Goal: Participate in discussion

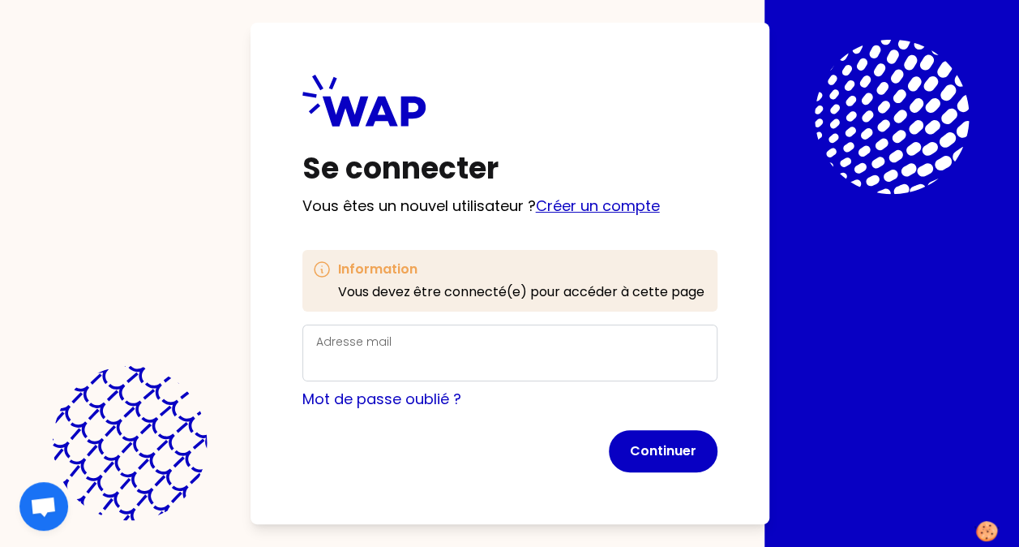
click at [622, 208] on link "Créer un compte" at bounding box center [598, 205] width 124 height 20
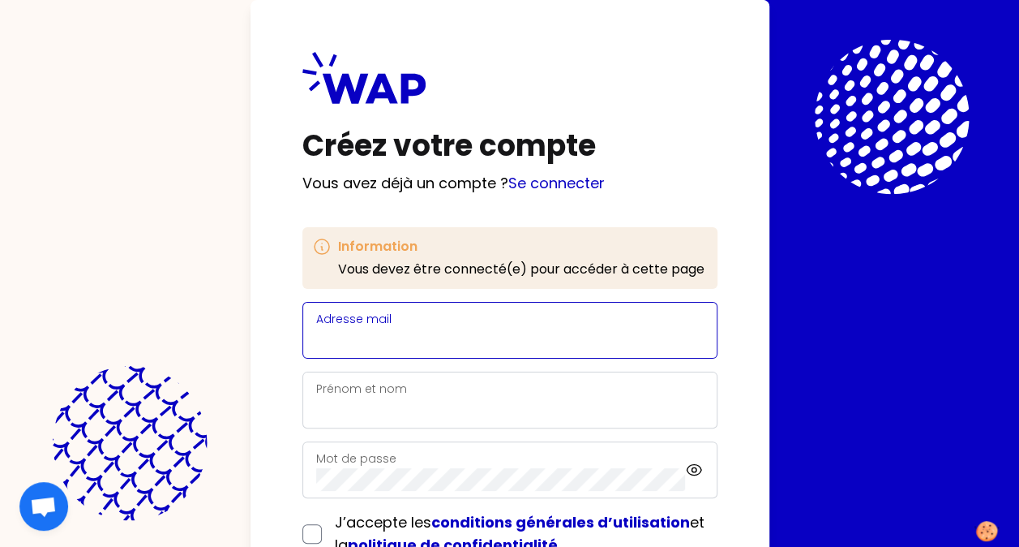
click at [454, 339] on input "Adresse mail" at bounding box center [510, 339] width 388 height 23
type input "[PERSON_NAME][EMAIL_ADDRESS][DOMAIN_NAME]"
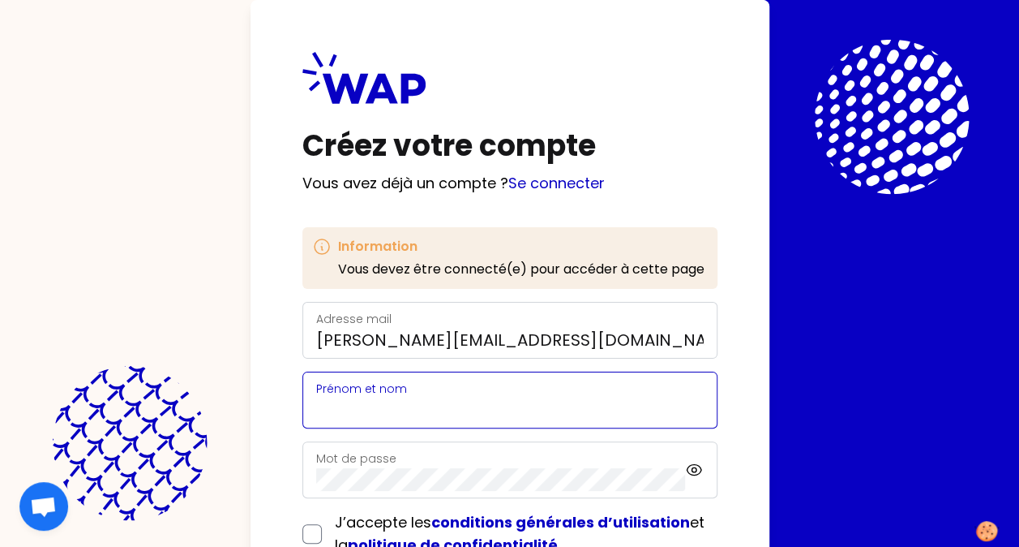
type input "[PERSON_NAME]"
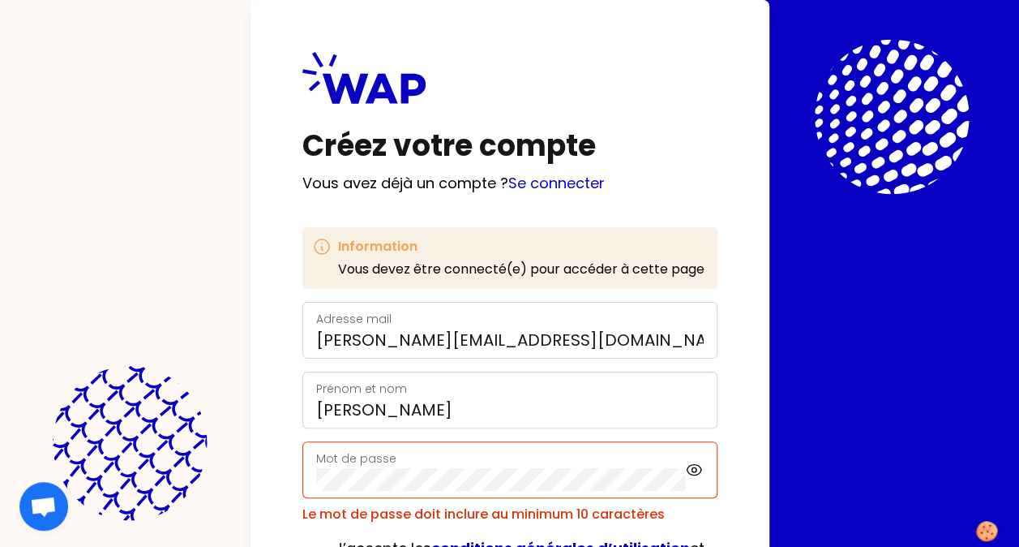
click at [308, 530] on form "Adresse mail [PERSON_NAME][EMAIL_ADDRESS][DOMAIN_NAME] [PERSON_NAME] et nom [PE…" at bounding box center [510, 471] width 415 height 339
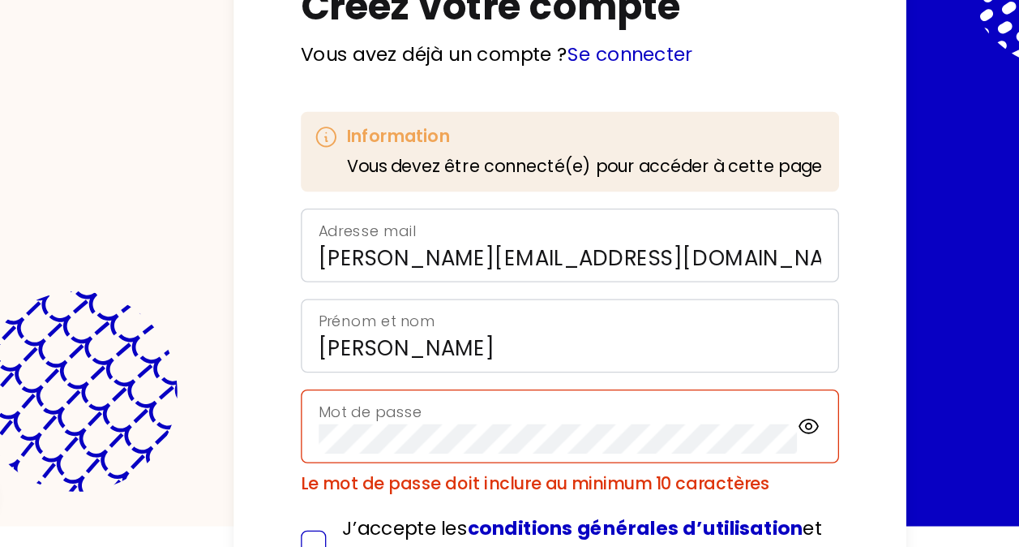
scroll to position [144, 0]
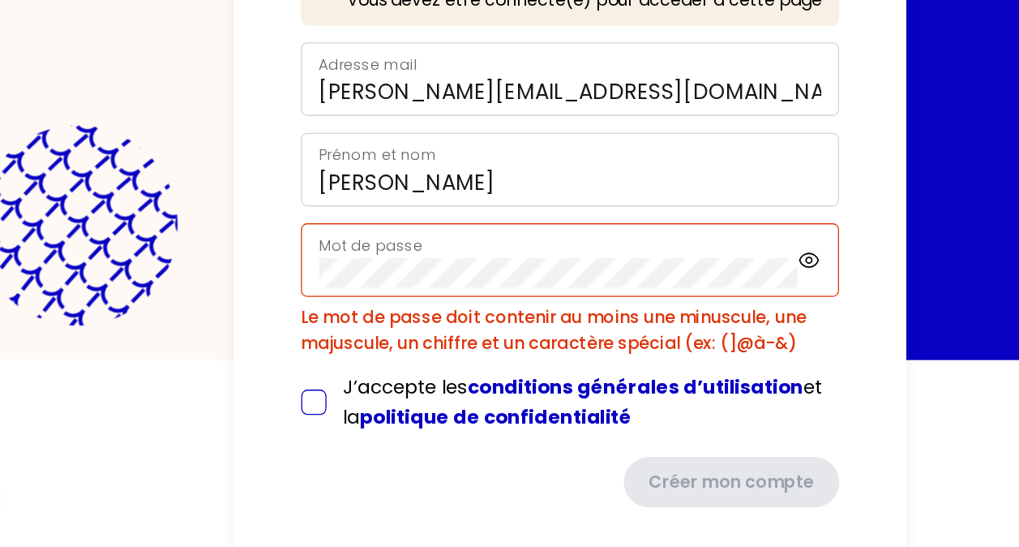
click at [310, 428] on input "checkbox" at bounding box center [312, 434] width 19 height 19
checkbox input "true"
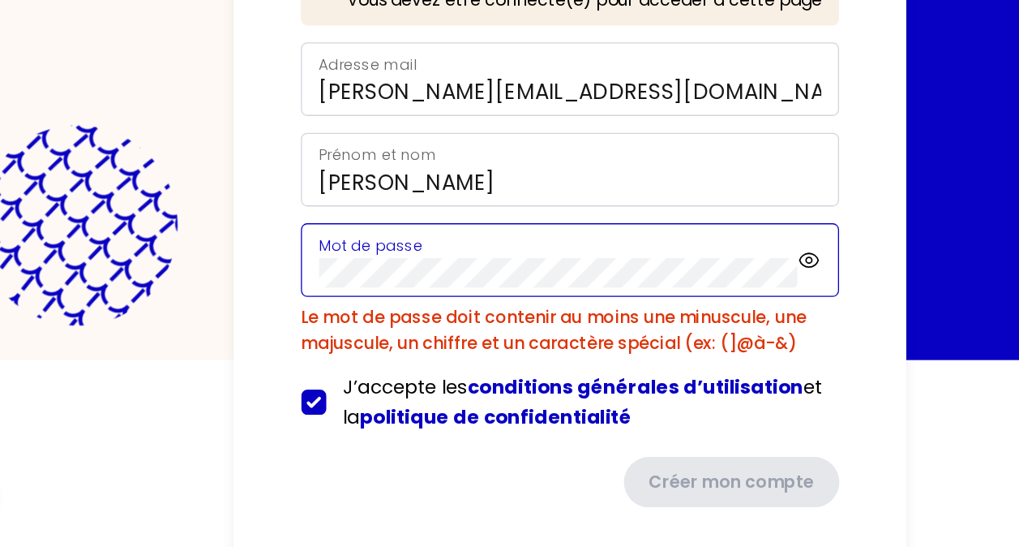
scroll to position [122, 0]
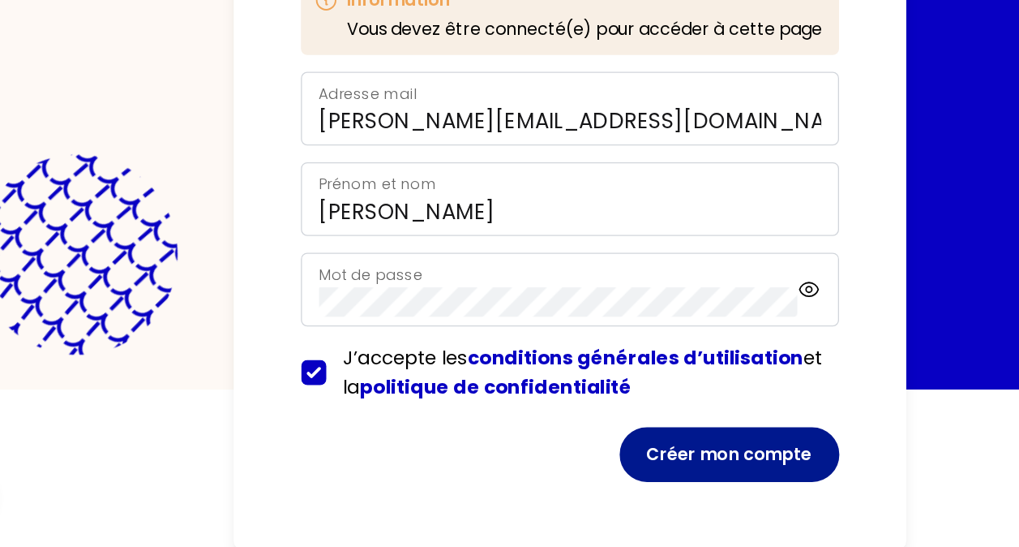
click at [675, 480] on button "Créer mon compte" at bounding box center [633, 475] width 170 height 42
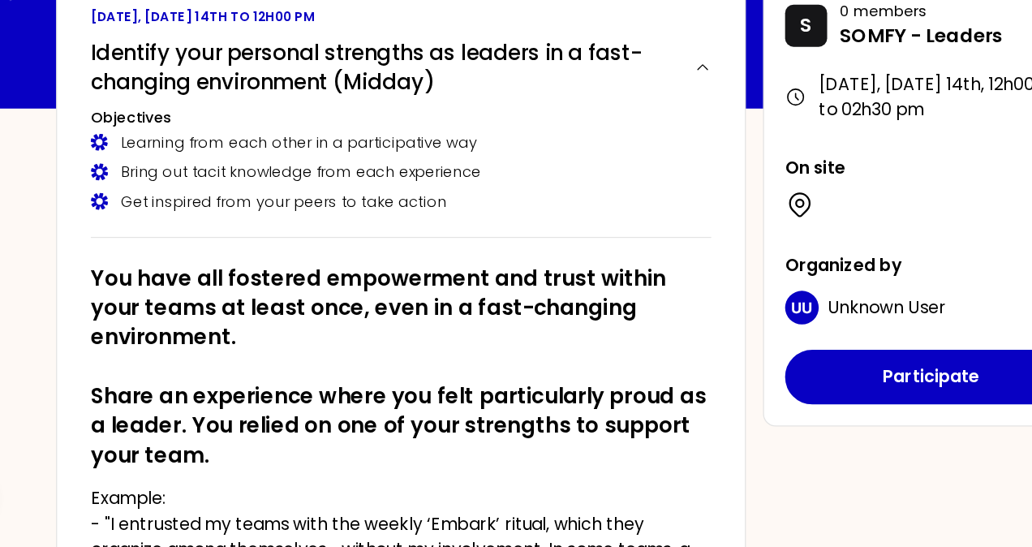
scroll to position [122, 0]
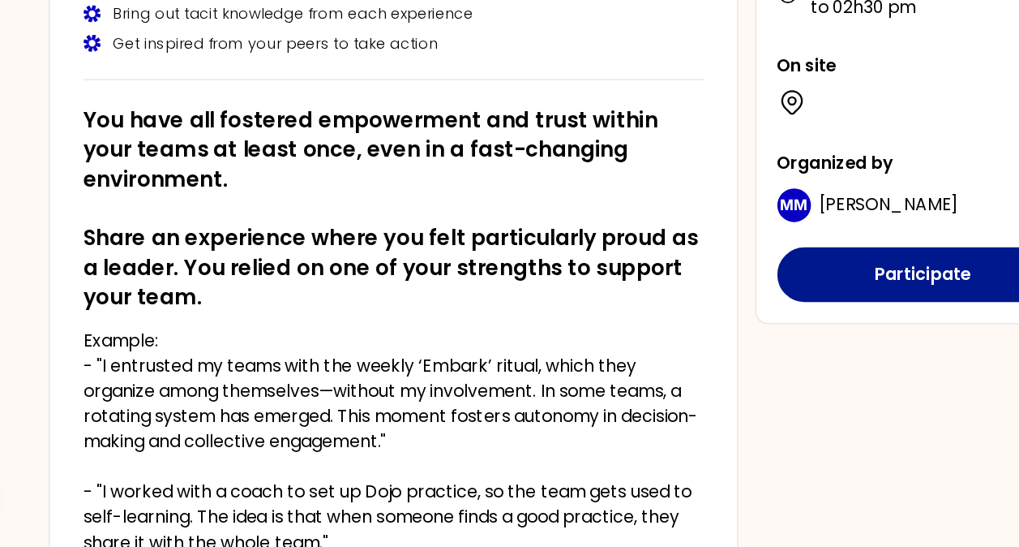
click at [787, 331] on button "Participate" at bounding box center [782, 336] width 225 height 42
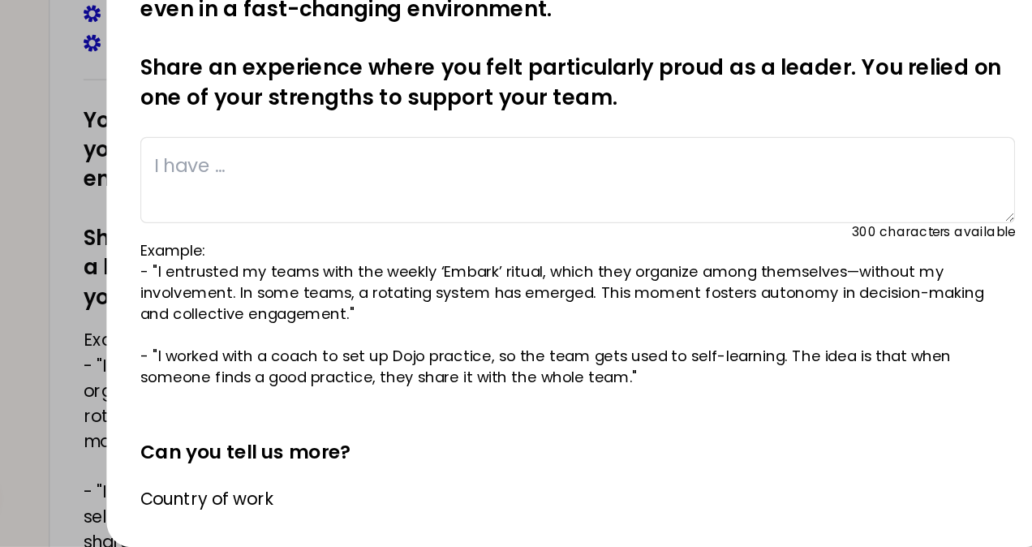
scroll to position [185, 0]
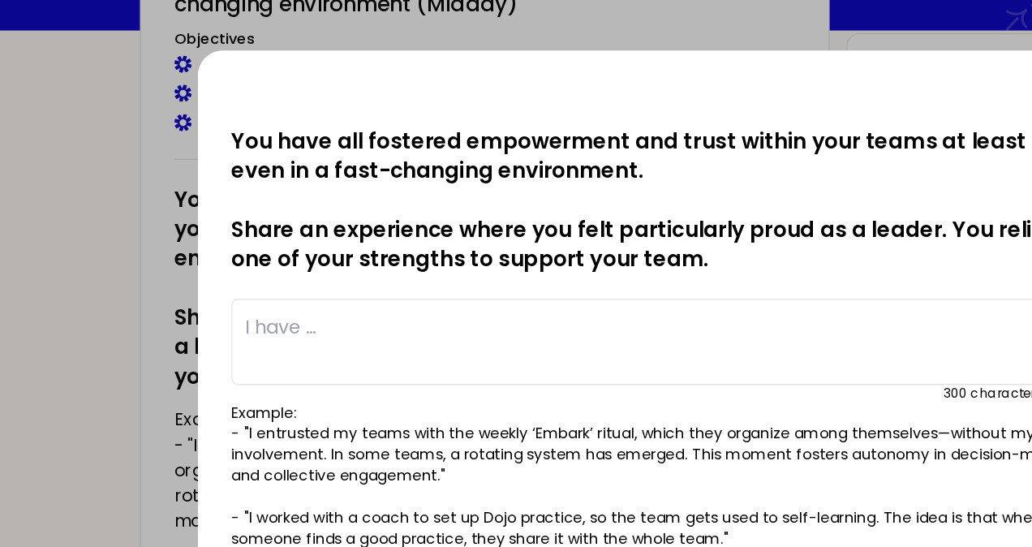
drag, startPoint x: 653, startPoint y: 66, endPoint x: 573, endPoint y: 84, distance: 81.5
click at [573, 84] on div at bounding box center [515, 74] width 675 height 19
click at [571, 71] on div at bounding box center [515, 74] width 675 height 19
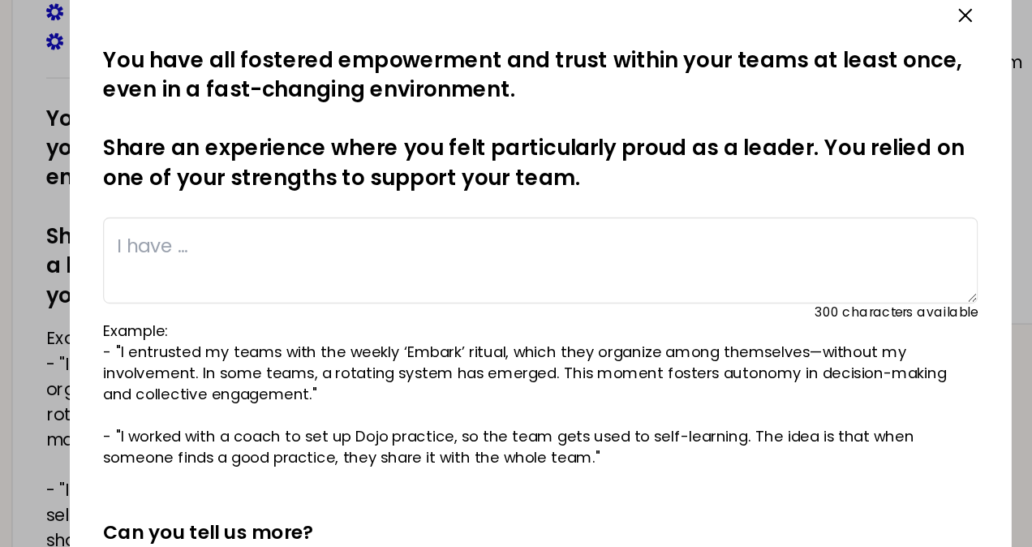
scroll to position [184, 0]
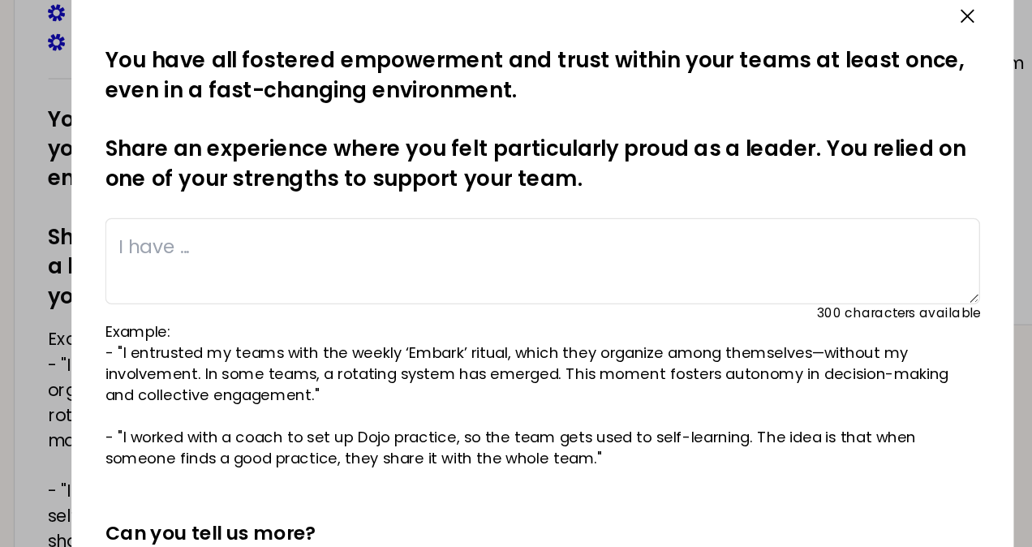
click at [260, 248] on textarea at bounding box center [515, 263] width 675 height 67
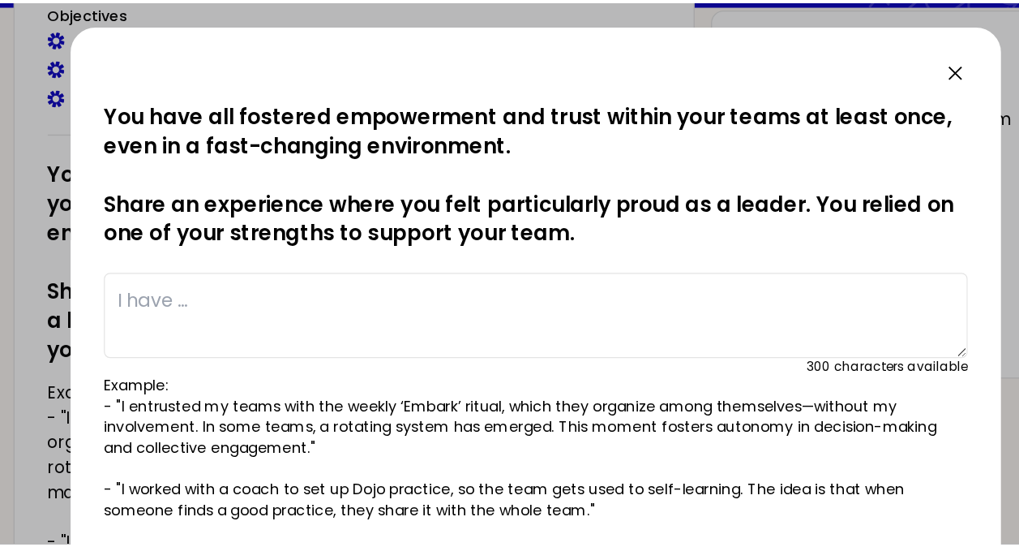
scroll to position [185, 0]
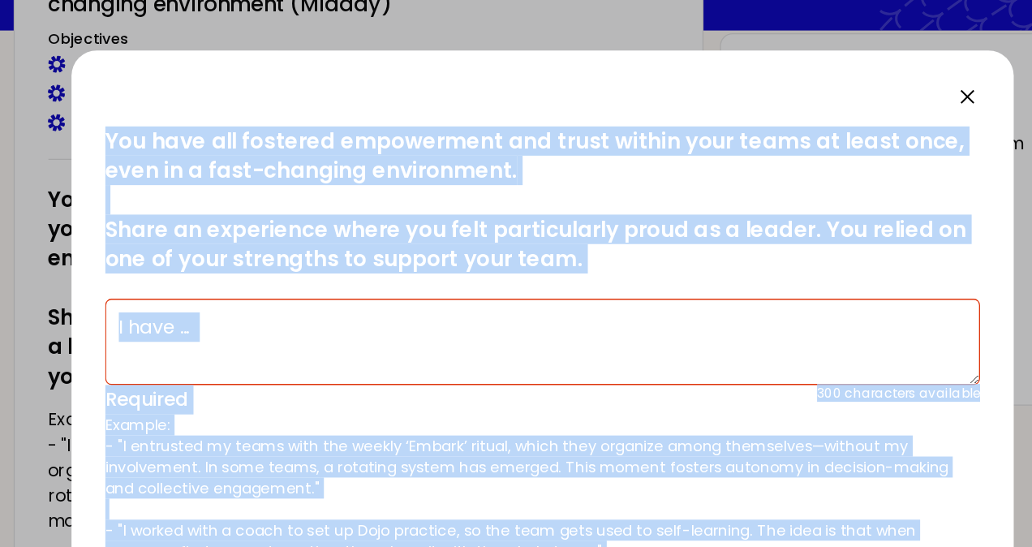
drag, startPoint x: 519, startPoint y: 15, endPoint x: 483, endPoint y: 432, distance: 419.3
click at [483, 432] on div "saved You have all fostered empowerment and trust within your teams at least on…" at bounding box center [516, 273] width 1032 height 547
click at [573, 270] on textarea at bounding box center [515, 263] width 675 height 67
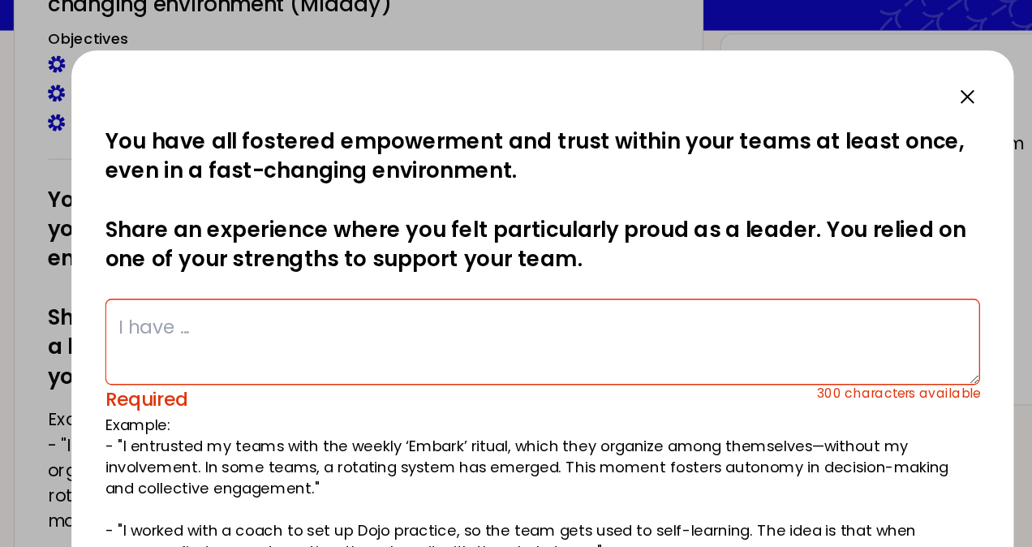
click at [538, 19] on div at bounding box center [516, 273] width 1032 height 547
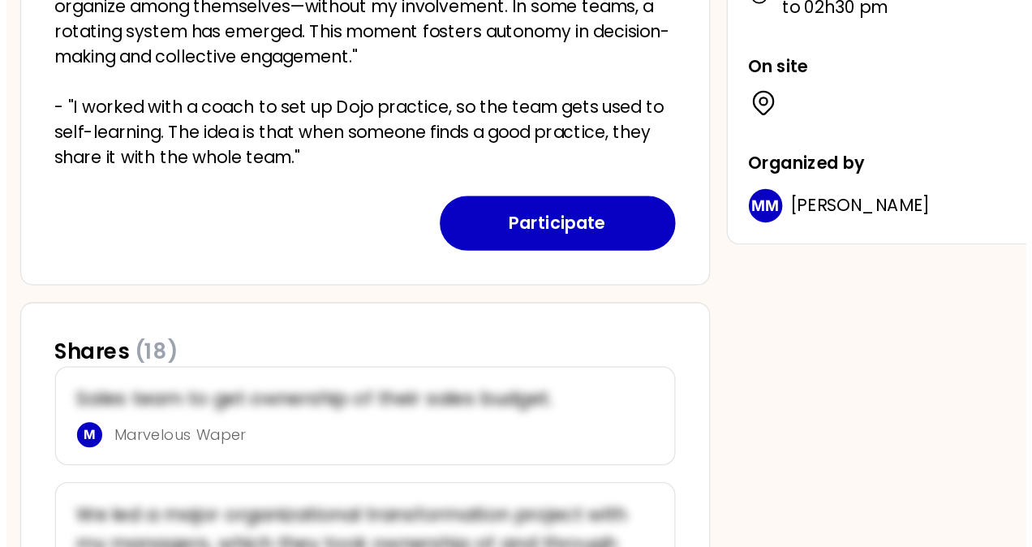
scroll to position [478, 0]
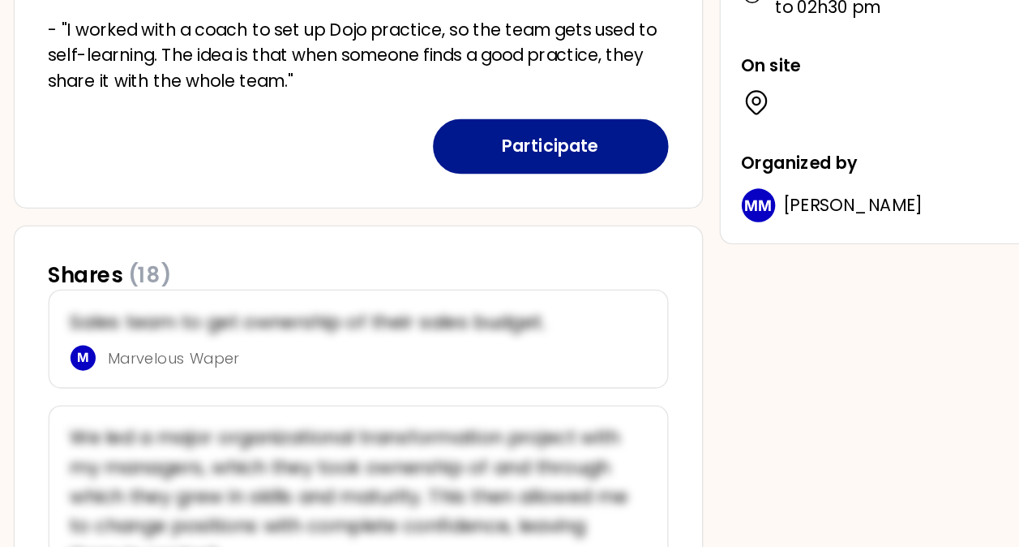
click at [552, 234] on button "Participate" at bounding box center [522, 238] width 182 height 42
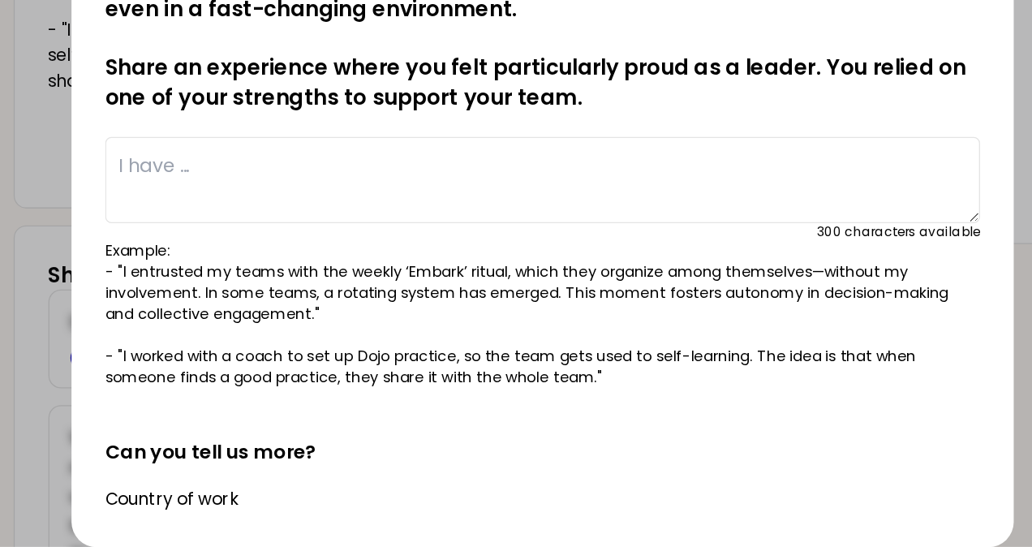
click at [509, 254] on textarea at bounding box center [515, 263] width 675 height 67
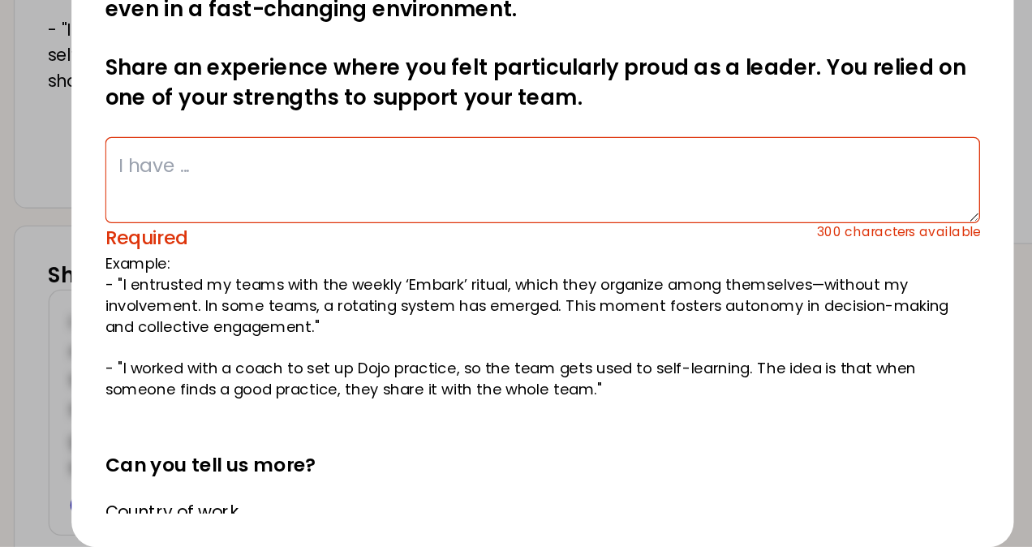
click at [488, 251] on textarea at bounding box center [515, 263] width 675 height 67
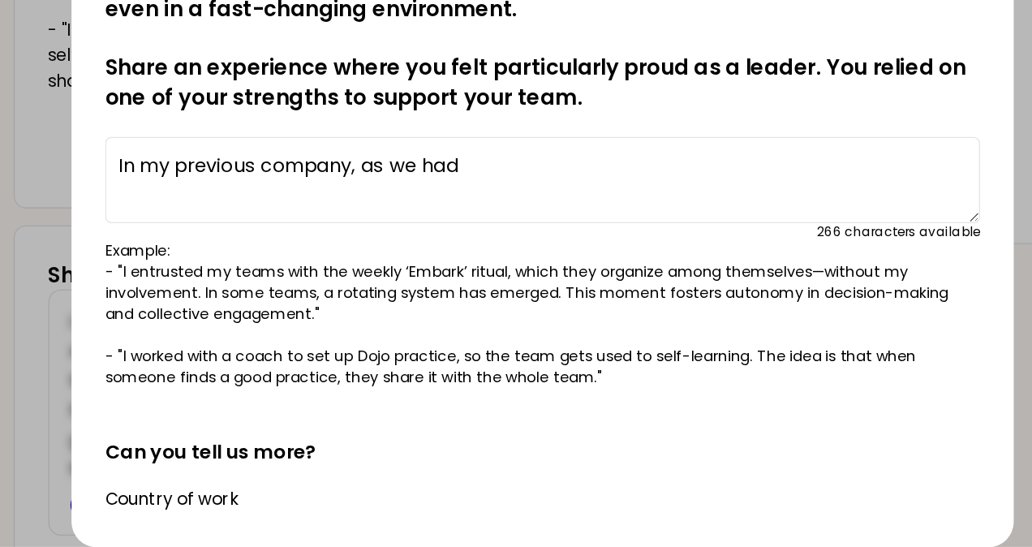
drag, startPoint x: 465, startPoint y: 247, endPoint x: 472, endPoint y: 231, distance: 17.8
click at [472, 231] on textarea "In my previous company, as we had" at bounding box center [515, 263] width 675 height 67
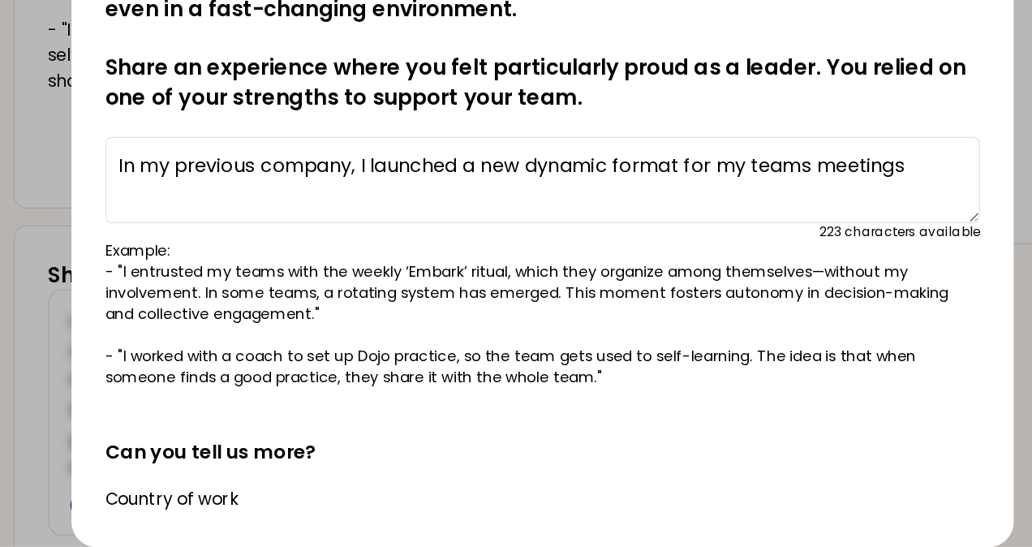
click at [569, 251] on textarea "In my previous company, I launched a new dynamic format for my teams meetings" at bounding box center [515, 263] width 675 height 67
drag, startPoint x: 569, startPoint y: 251, endPoint x: 507, endPoint y: 249, distance: 61.7
click at [507, 249] on textarea "In my previous company, I launched a new dynamic format for my teams meetings" at bounding box center [515, 263] width 675 height 67
click at [376, 251] on textarea "In my previous company, I launched a new format for my teams meetings" at bounding box center [515, 263] width 675 height 67
click at [736, 255] on textarea "In my previous company, I launched a new format for my teams meetings" at bounding box center [515, 263] width 675 height 67
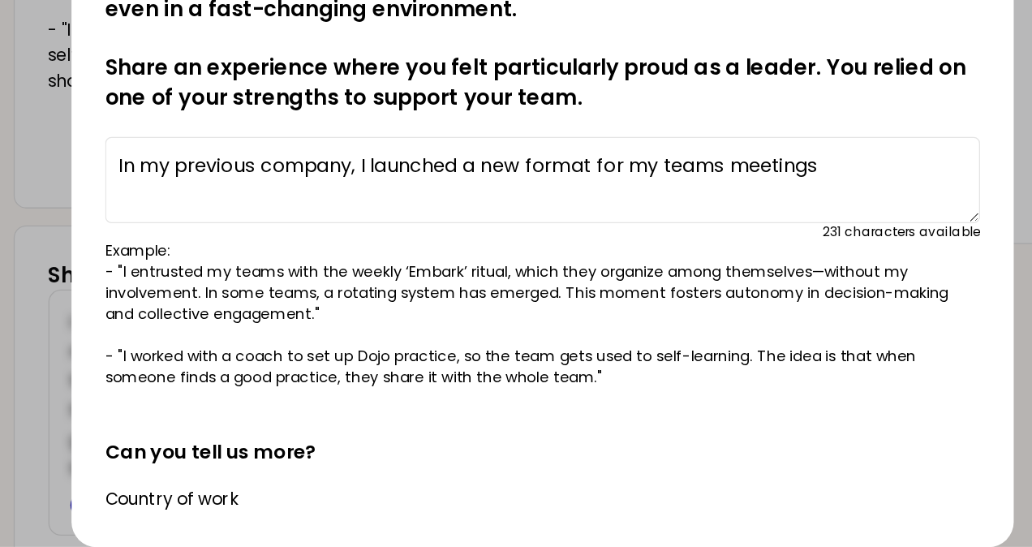
click at [648, 251] on textarea "In my previous company, I launched a new format for my teams meetings" at bounding box center [515, 263] width 675 height 67
click at [752, 254] on textarea "In my previous company, I launched a new format for my team meetings" at bounding box center [515, 263] width 675 height 67
drag, startPoint x: 779, startPoint y: 255, endPoint x: 377, endPoint y: 244, distance: 402.4
click at [377, 244] on textarea "In my previous company, I launched a new format for my team meetings : live," at bounding box center [515, 263] width 675 height 67
paste textarea ": 30 minutes, standing, collegial, with post-its"
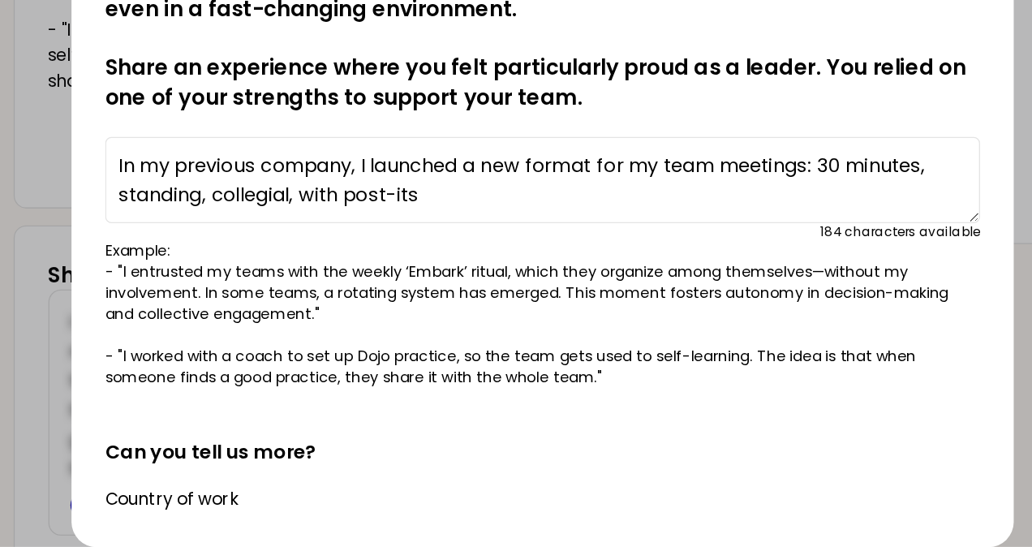
click at [375, 254] on textarea "In my previous company, I launched a new format for my team meetings: 30 minute…" at bounding box center [515, 263] width 675 height 67
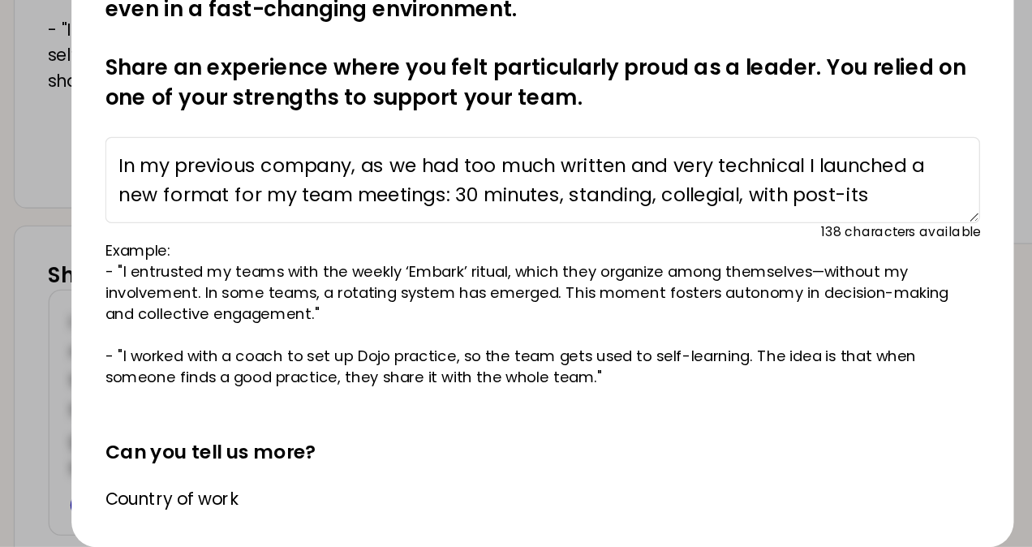
click at [590, 250] on textarea "In my previous company, as we had too much written and very technical I launche…" at bounding box center [515, 263] width 675 height 67
click at [589, 251] on textarea "In my previous company, as we had too much written and very technical I launche…" at bounding box center [515, 263] width 675 height 67
click at [587, 255] on textarea "In my previous company, as we had too much written and very technical I launche…" at bounding box center [515, 263] width 675 height 67
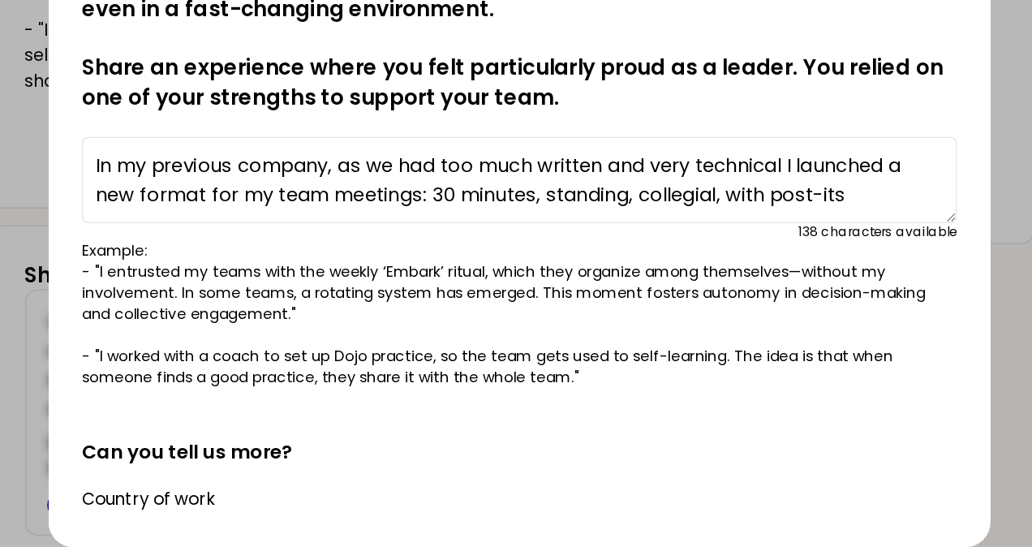
drag, startPoint x: 723, startPoint y: 247, endPoint x: 899, endPoint y: 162, distance: 194.8
click at [899, 162] on div "saved You have all fostered empowerment and trust within your teams at least on…" at bounding box center [516, 273] width 1032 height 547
click at [715, 252] on textarea "In my previous company, as we had too much written and very technical I launche…" at bounding box center [515, 263] width 675 height 67
click at [723, 249] on textarea "In my previous company, as we had too much written and very technical I launche…" at bounding box center [515, 263] width 675 height 67
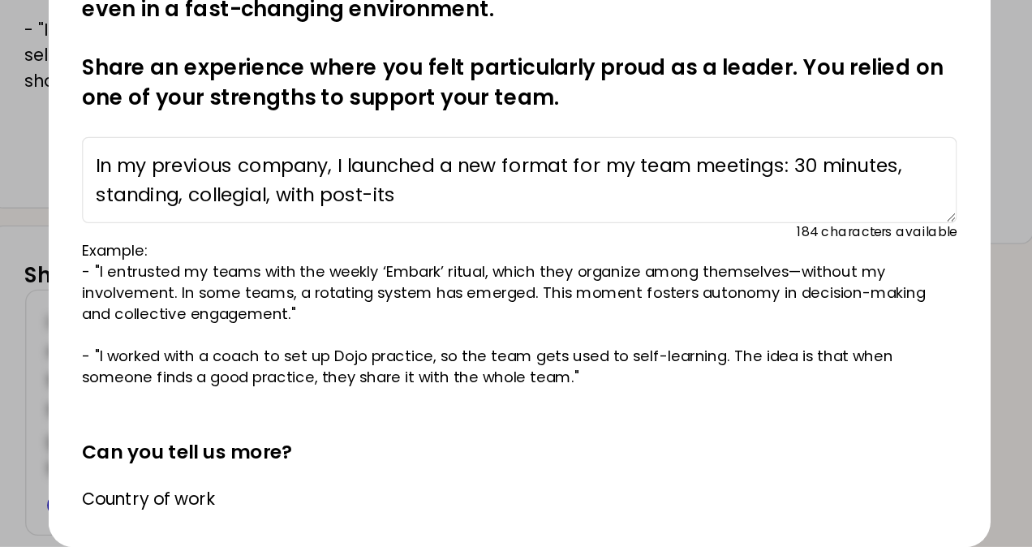
click at [610, 251] on textarea "In my previous company, I launched a new format for my team meetings: 30 minute…" at bounding box center [515, 263] width 675 height 67
click at [429, 277] on textarea "In my previous company, I launched a new format for my team meetings: 30 minute…" at bounding box center [515, 263] width 675 height 67
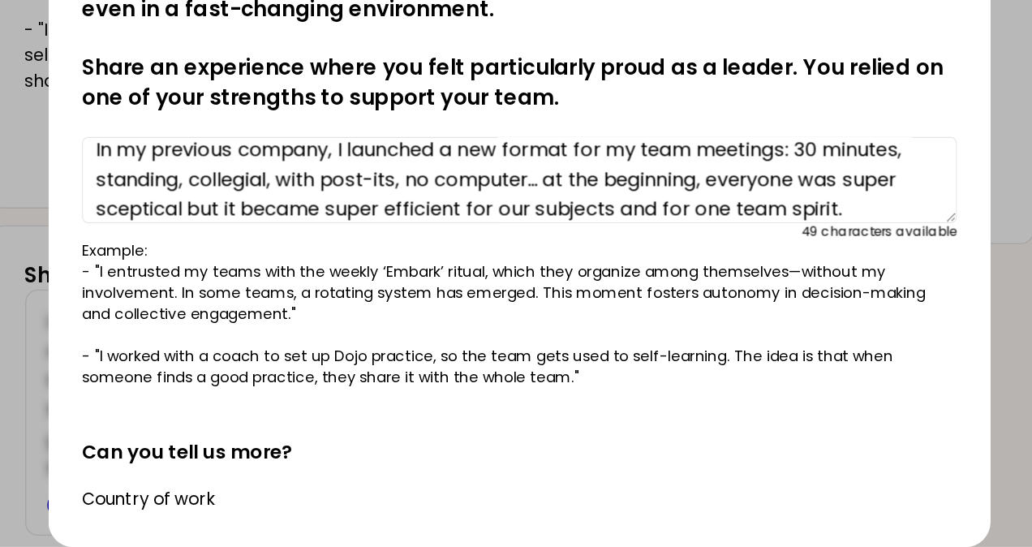
scroll to position [23, 0]
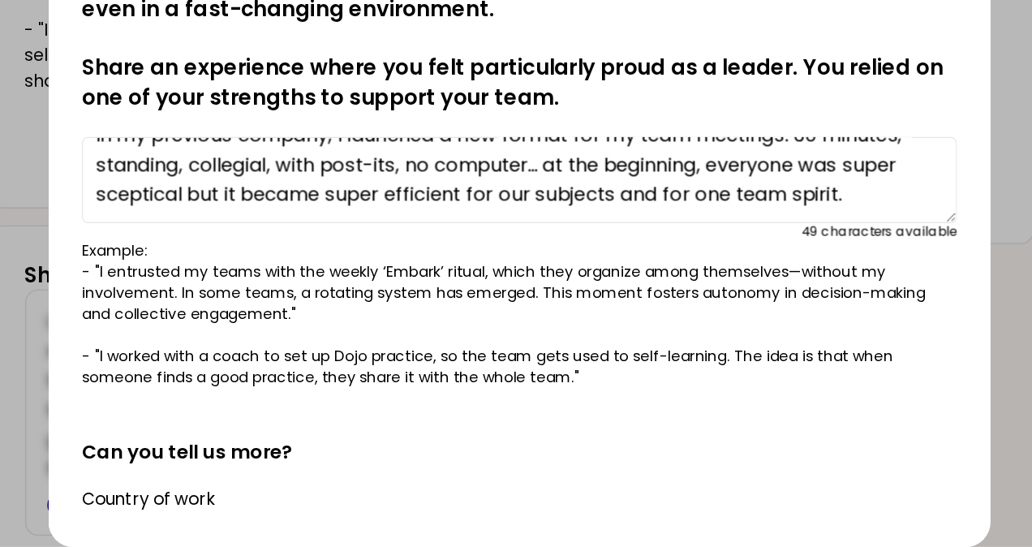
drag, startPoint x: 406, startPoint y: 284, endPoint x: 367, endPoint y: 277, distance: 38.7
click at [367, 277] on textarea "In my previous company, I launched a new format for my team meetings: 30 minute…" at bounding box center [515, 263] width 675 height 67
click at [488, 277] on textarea "In my previous company, I launched a new format for my team meetings: 30 minute…" at bounding box center [515, 263] width 675 height 67
click at [556, 275] on textarea "In my previous company, I launched a new format for my team meetings: 30 minute…" at bounding box center [515, 263] width 675 height 67
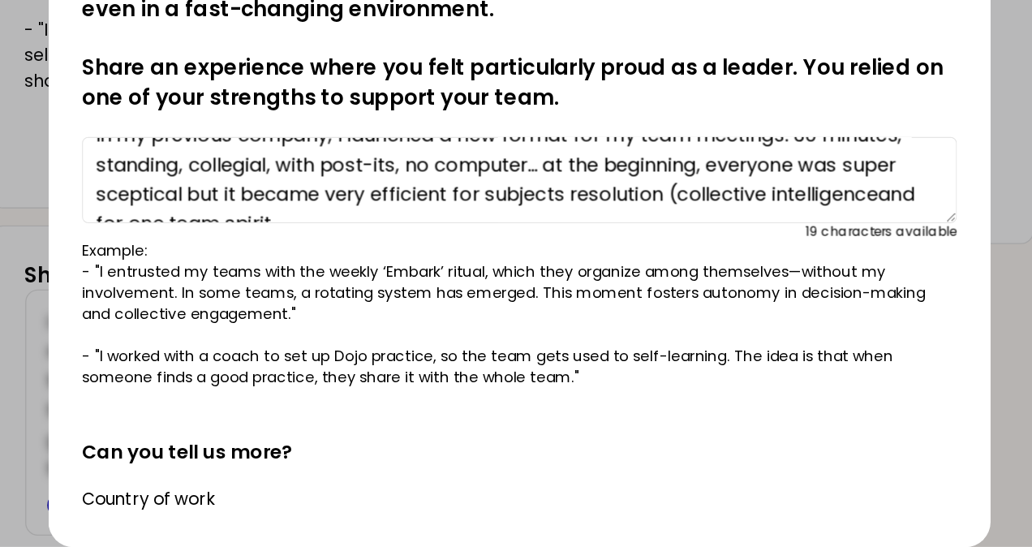
scroll to position [34, 0]
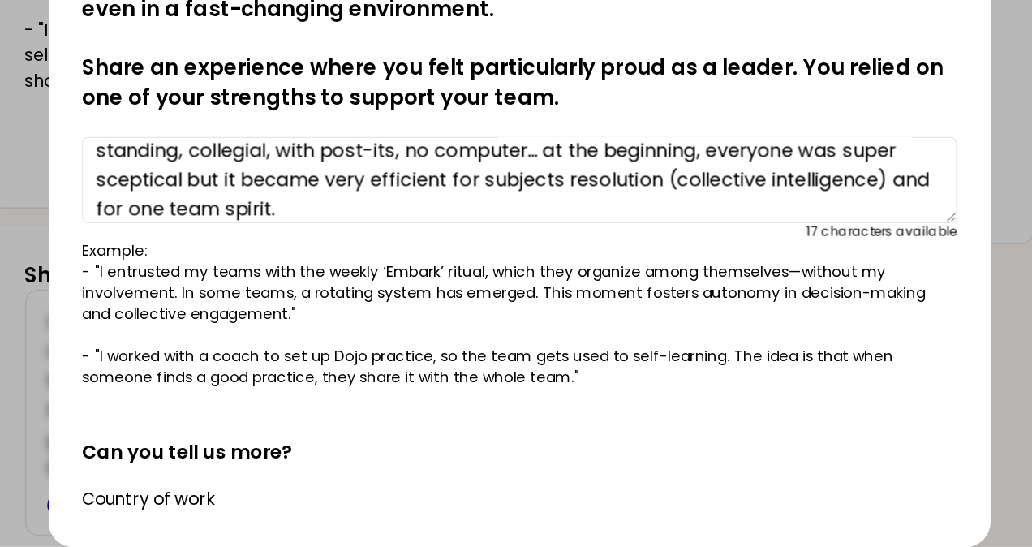
click at [247, 286] on textarea "In my previous company, I launched a new format for my team meetings: 30 minute…" at bounding box center [515, 263] width 675 height 67
click at [319, 288] on textarea "In my previous company, I launched a new format for my team meetings: 30 minute…" at bounding box center [515, 263] width 675 height 67
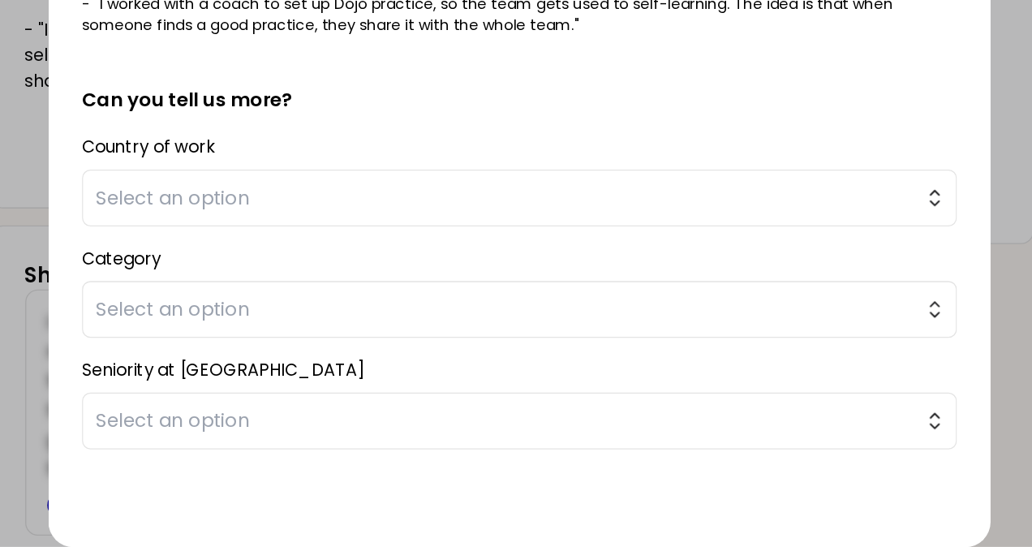
scroll to position [274, 0]
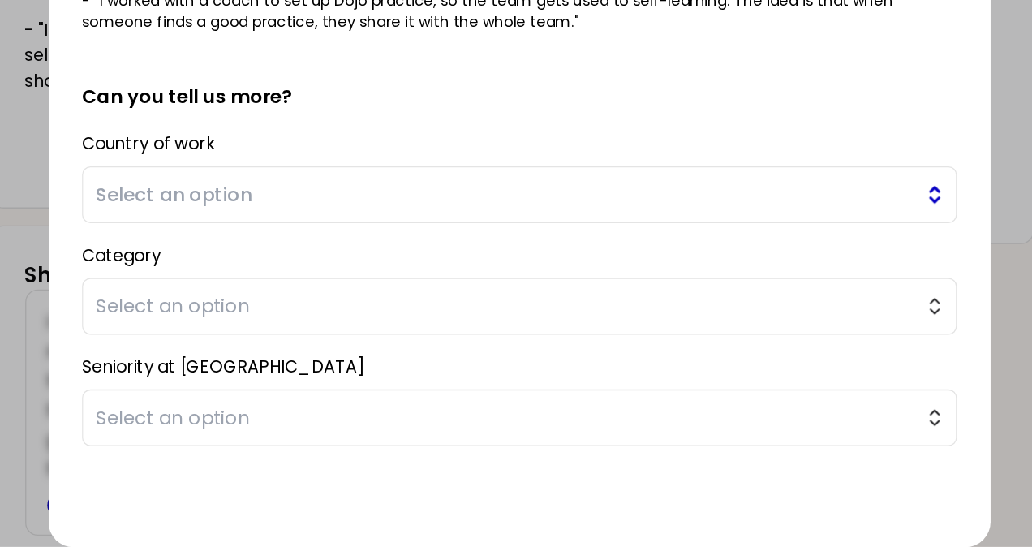
type textarea "In my previous company, I launched a new format for my team meetings: 30 minute…"
drag, startPoint x: 826, startPoint y: 279, endPoint x: 870, endPoint y: 275, distance: 44.8
click at [870, 275] on div "saved You have all fostered empowerment and trust within your teams at least on…" at bounding box center [515, 293] width 727 height 508
click at [793, 273] on span "Select an option" at bounding box center [504, 275] width 631 height 23
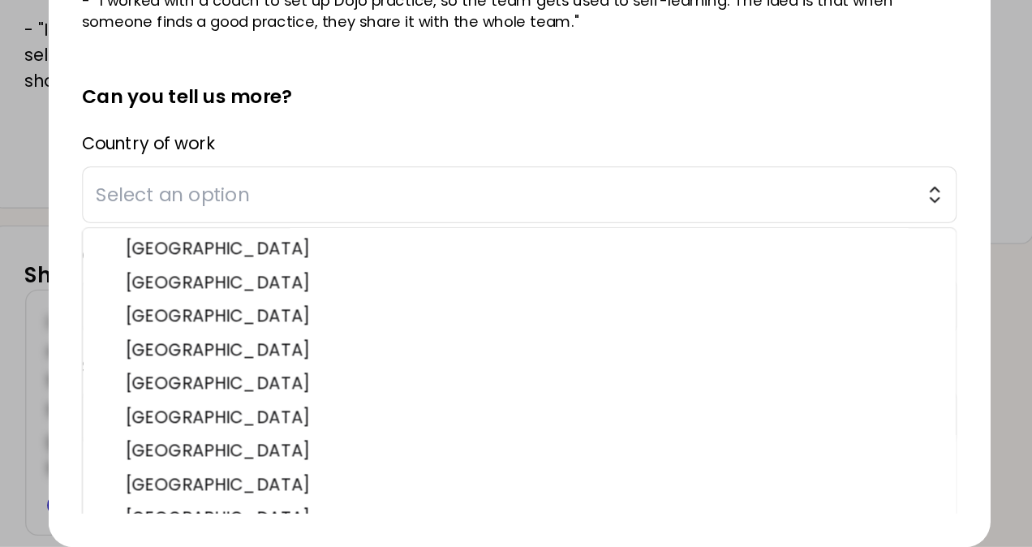
drag, startPoint x: 431, startPoint y: 462, endPoint x: 832, endPoint y: 393, distance: 406.7
click at [832, 393] on ul "[GEOGRAPHIC_DATA] [GEOGRAPHIC_DATA] [GEOGRAPHIC_DATA] [GEOGRAPHIC_DATA] [GEOGRA…" at bounding box center [515, 417] width 675 height 234
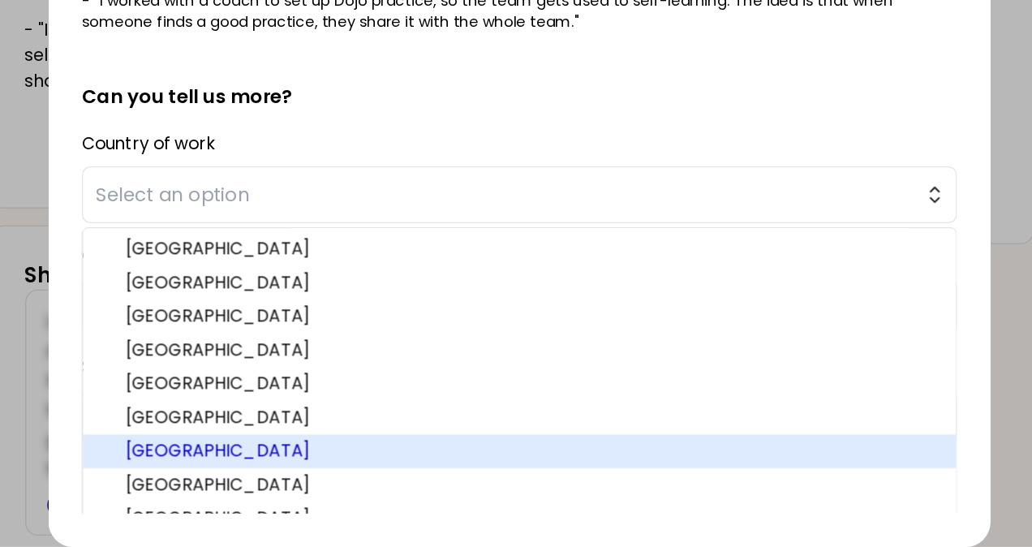
drag, startPoint x: 772, startPoint y: 462, endPoint x: 857, endPoint y: 274, distance: 206.5
click at [857, 274] on div "saved You have all fostered empowerment and trust within your teams at least on…" at bounding box center [515, 293] width 727 height 508
click at [336, 475] on span "[GEOGRAPHIC_DATA]" at bounding box center [526, 472] width 628 height 19
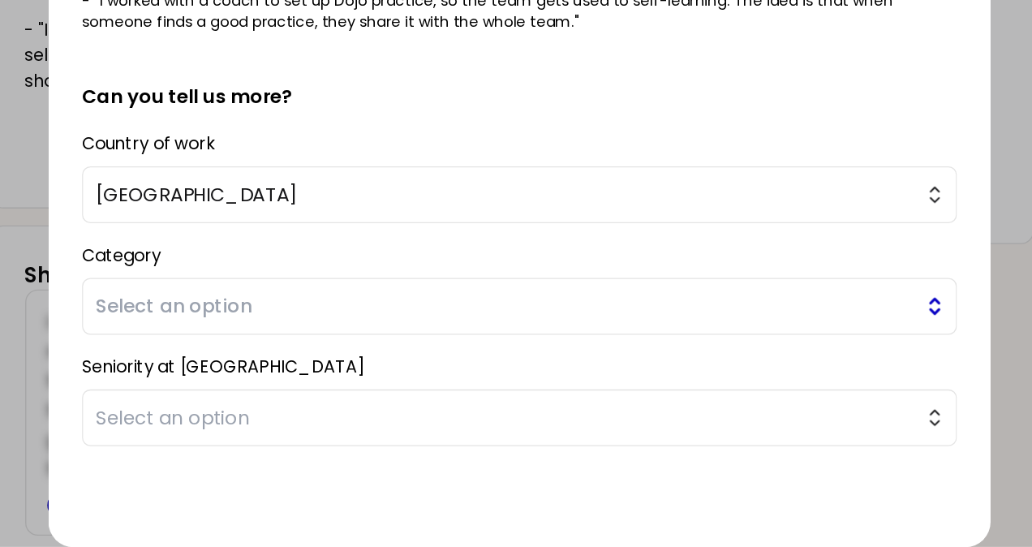
click at [336, 354] on span "Select an option" at bounding box center [504, 361] width 631 height 23
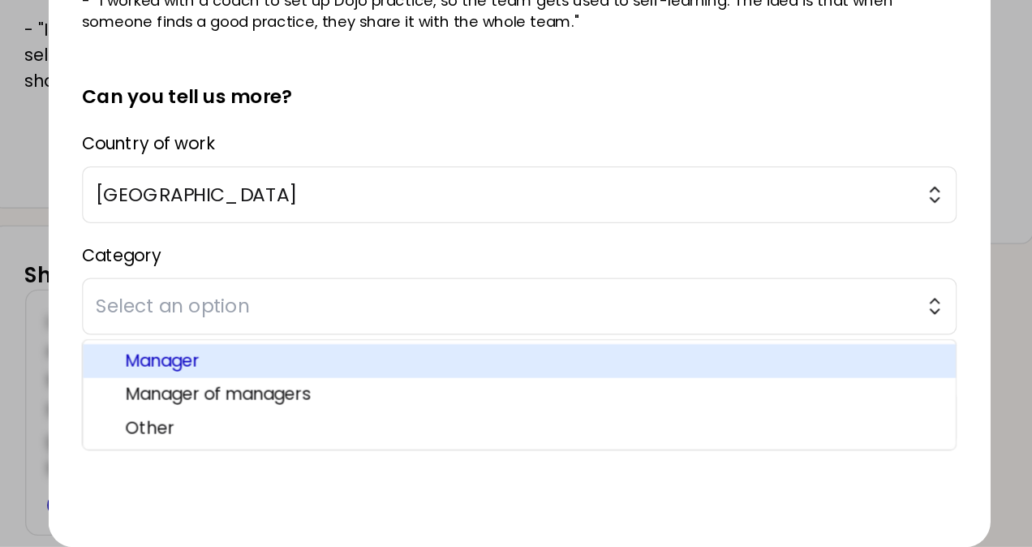
click at [291, 401] on span "Manager" at bounding box center [526, 402] width 628 height 19
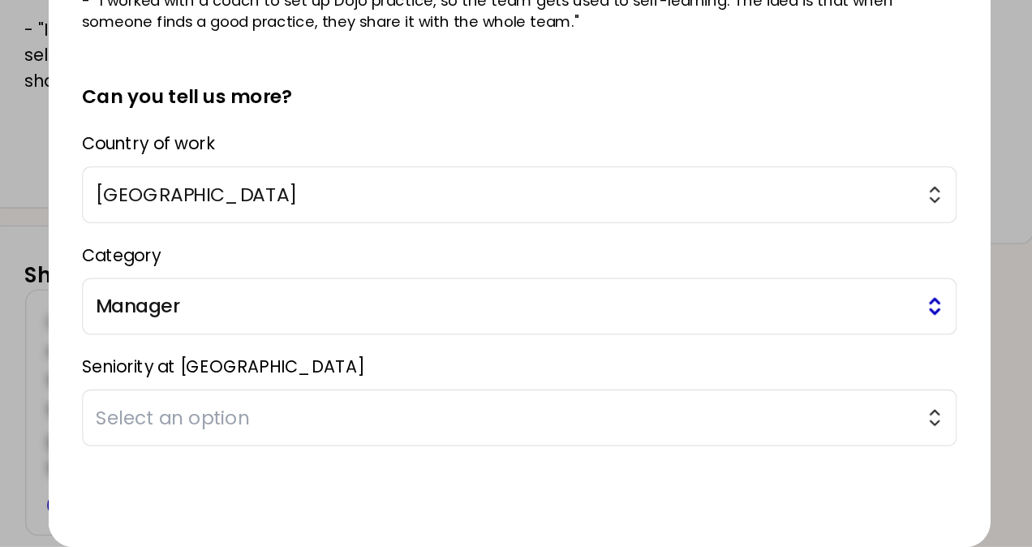
click at [289, 363] on span "Manager" at bounding box center [504, 361] width 631 height 23
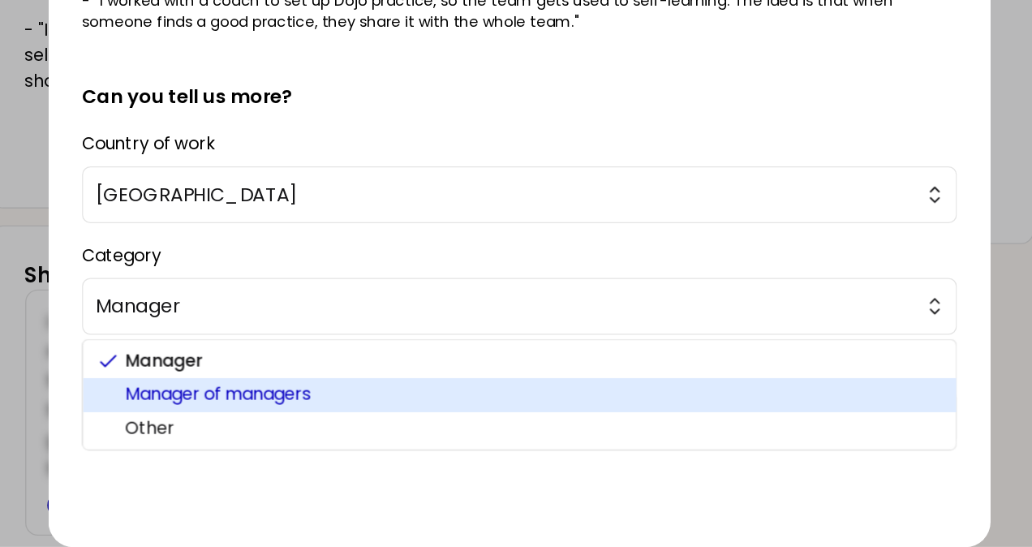
click at [287, 431] on span "Manager of managers" at bounding box center [526, 428] width 628 height 19
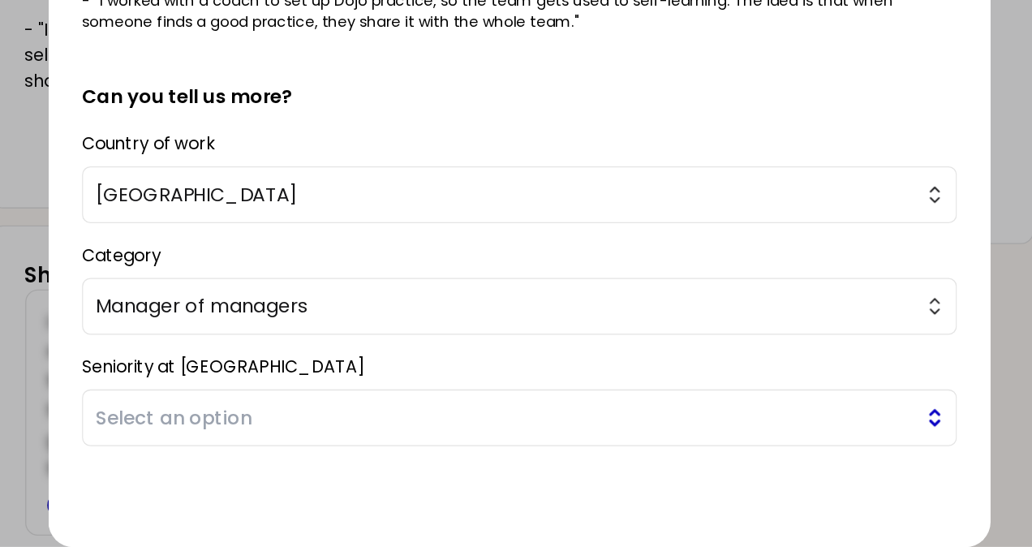
click at [285, 447] on span "Select an option" at bounding box center [504, 447] width 631 height 23
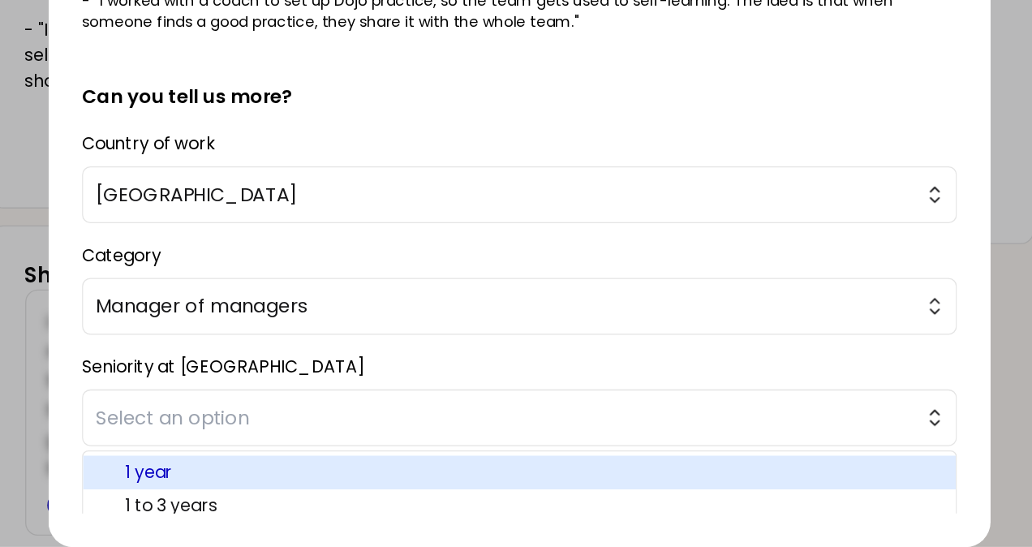
click at [262, 479] on span "1 year" at bounding box center [526, 488] width 628 height 19
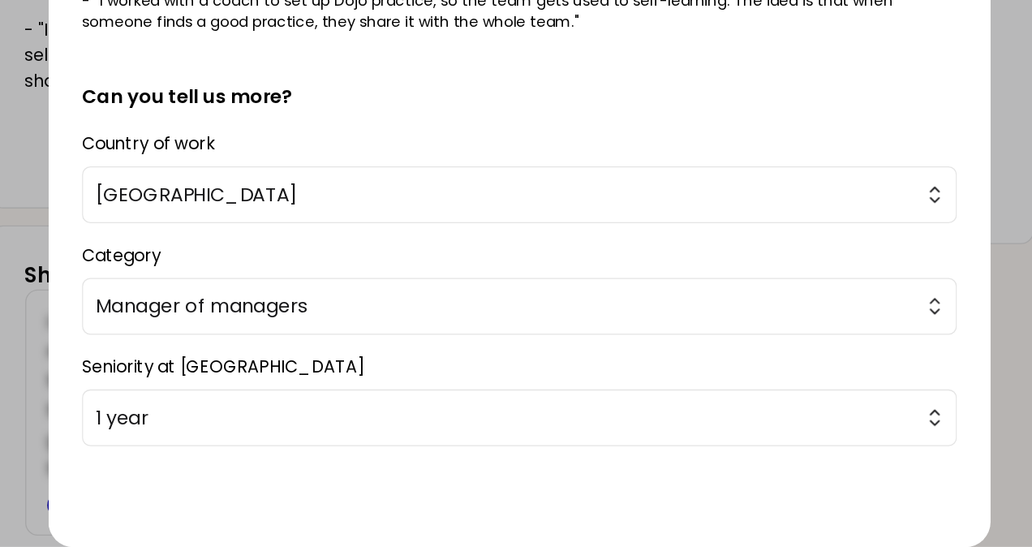
scroll to position [327, 0]
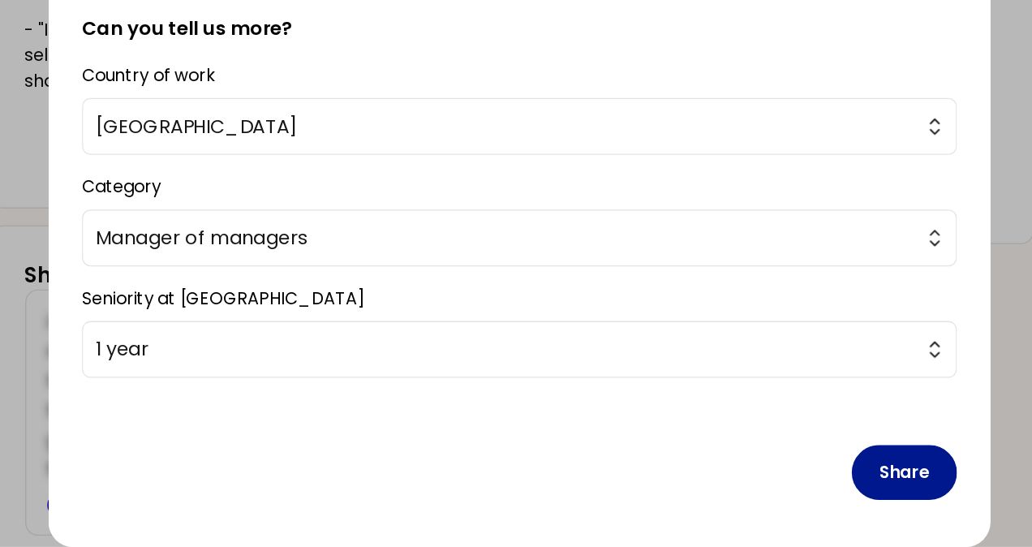
click at [802, 482] on button "Share" at bounding box center [812, 489] width 81 height 42
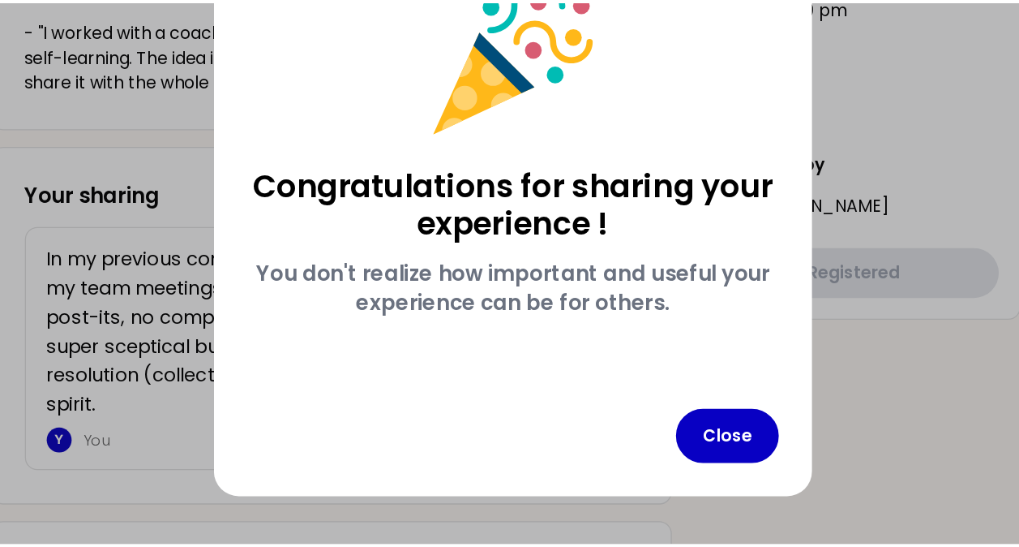
scroll to position [0, 0]
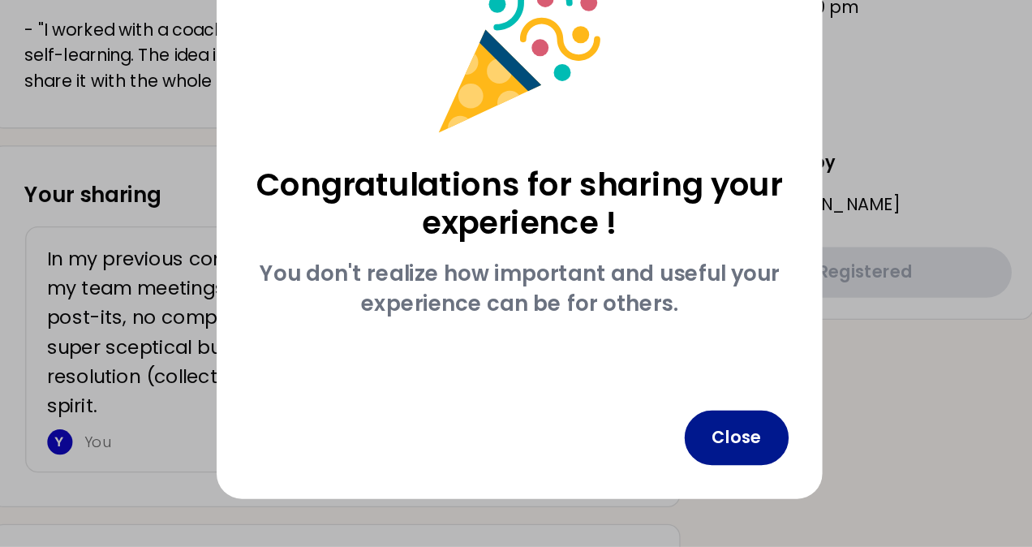
click at [684, 462] on button "Close" at bounding box center [683, 462] width 80 height 42
